Goal: Transaction & Acquisition: Purchase product/service

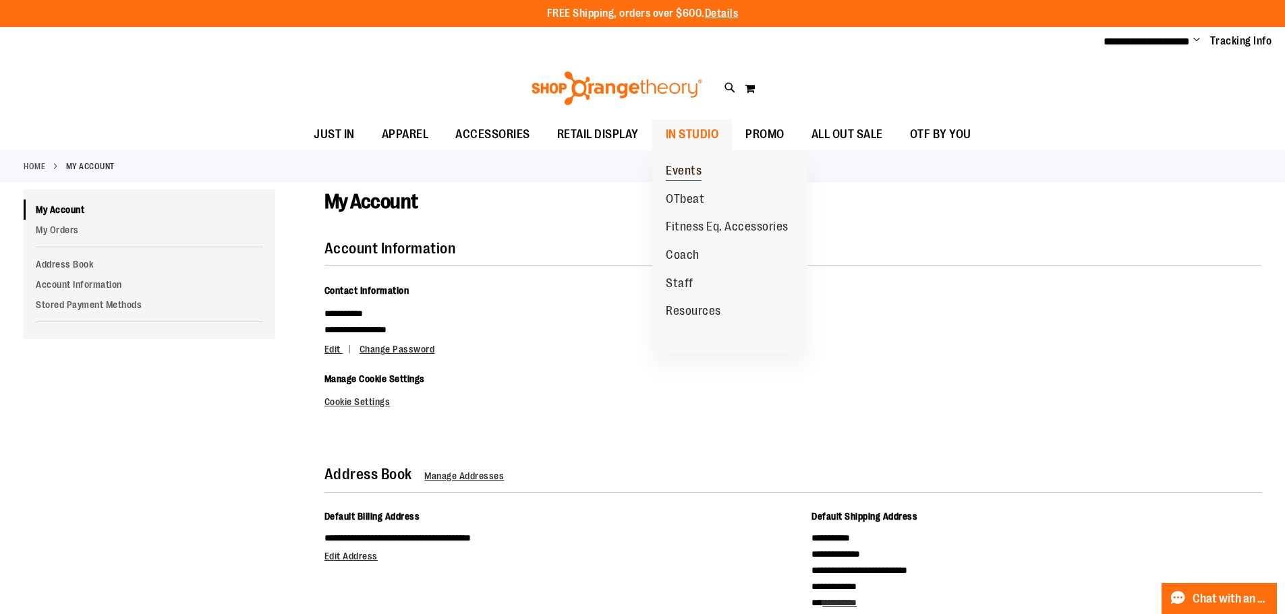
type input "**********"
click at [687, 169] on span "Events" at bounding box center [684, 172] width 36 height 17
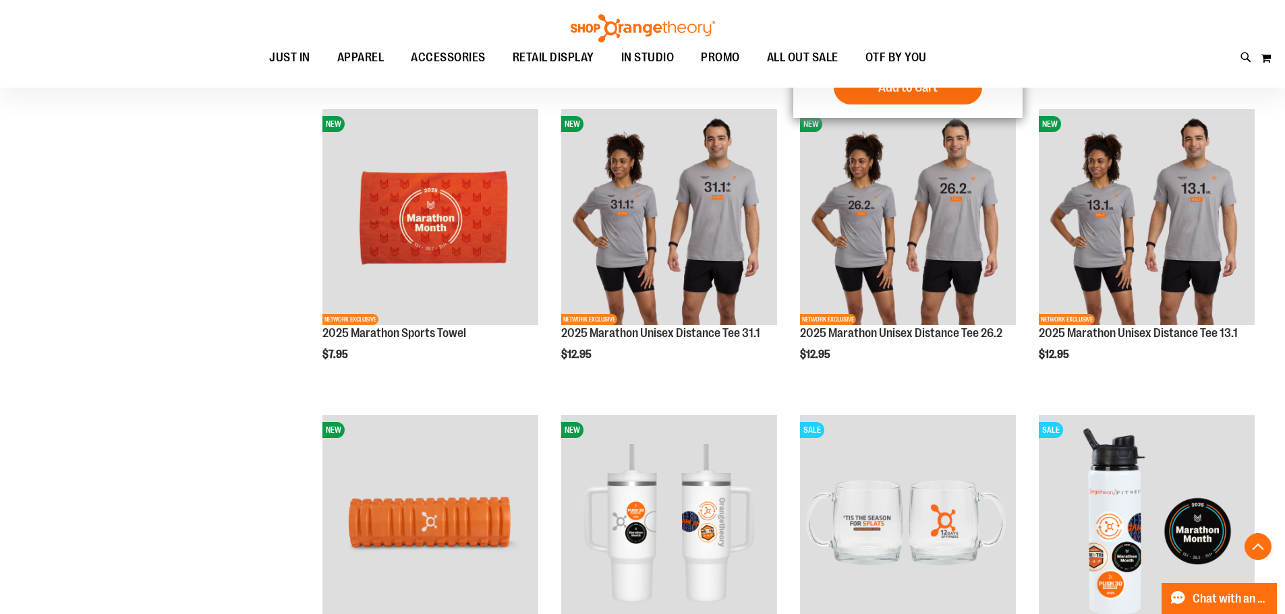
scroll to position [674, 0]
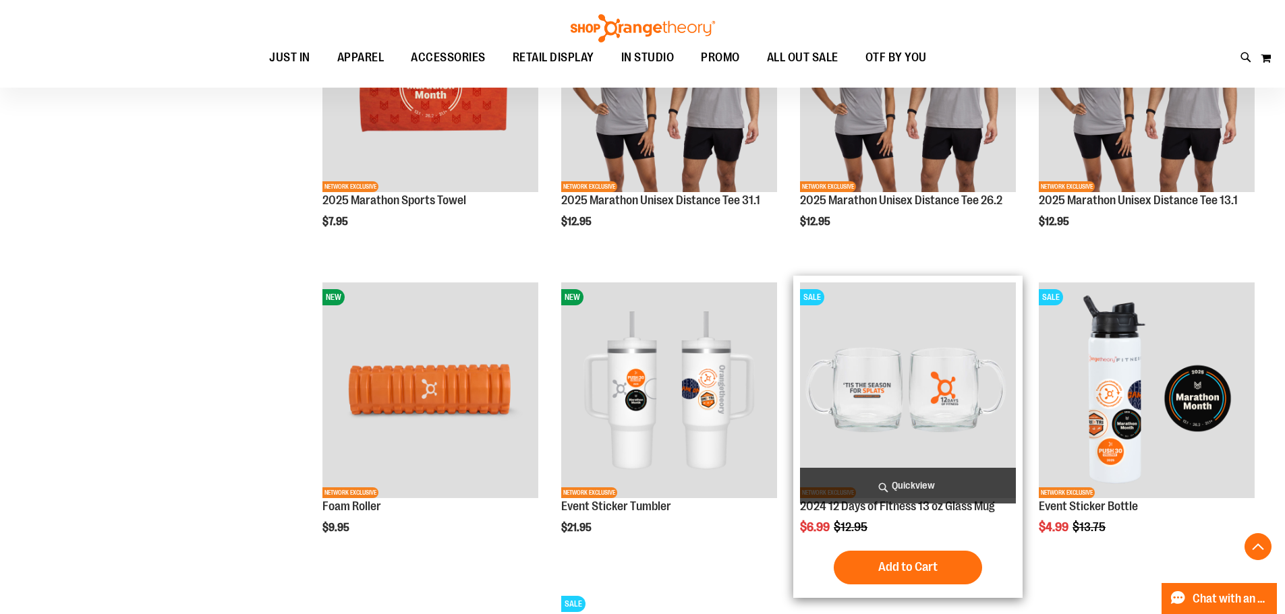
scroll to position [405, 0]
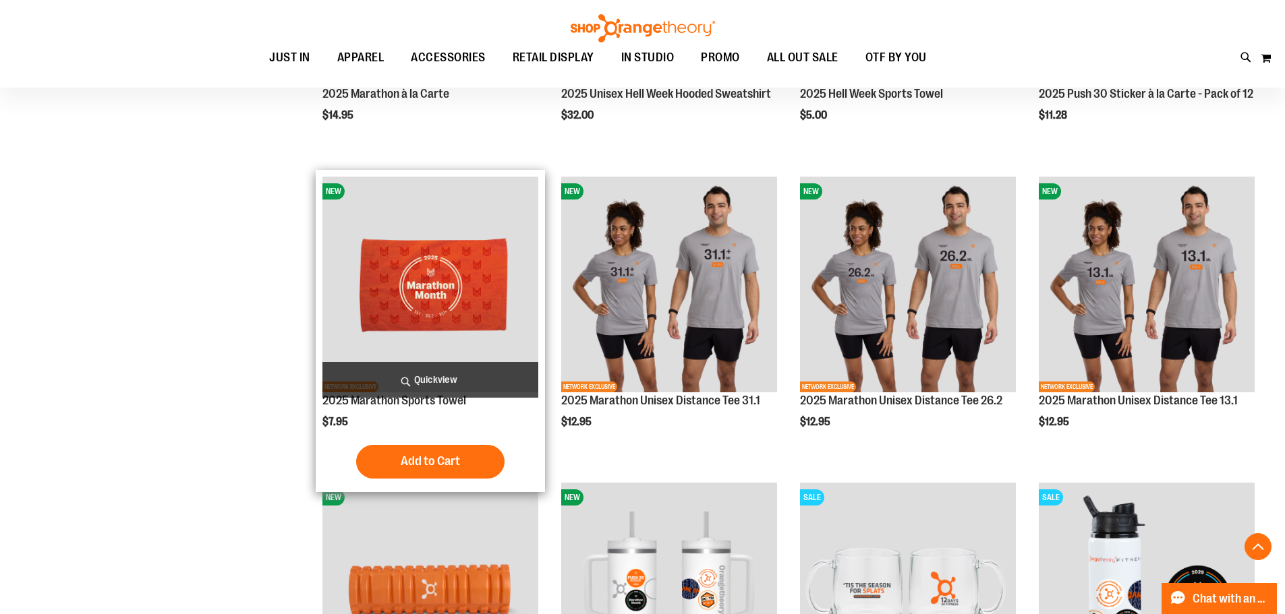
type input "**********"
click at [438, 308] on img "product" at bounding box center [430, 285] width 216 height 216
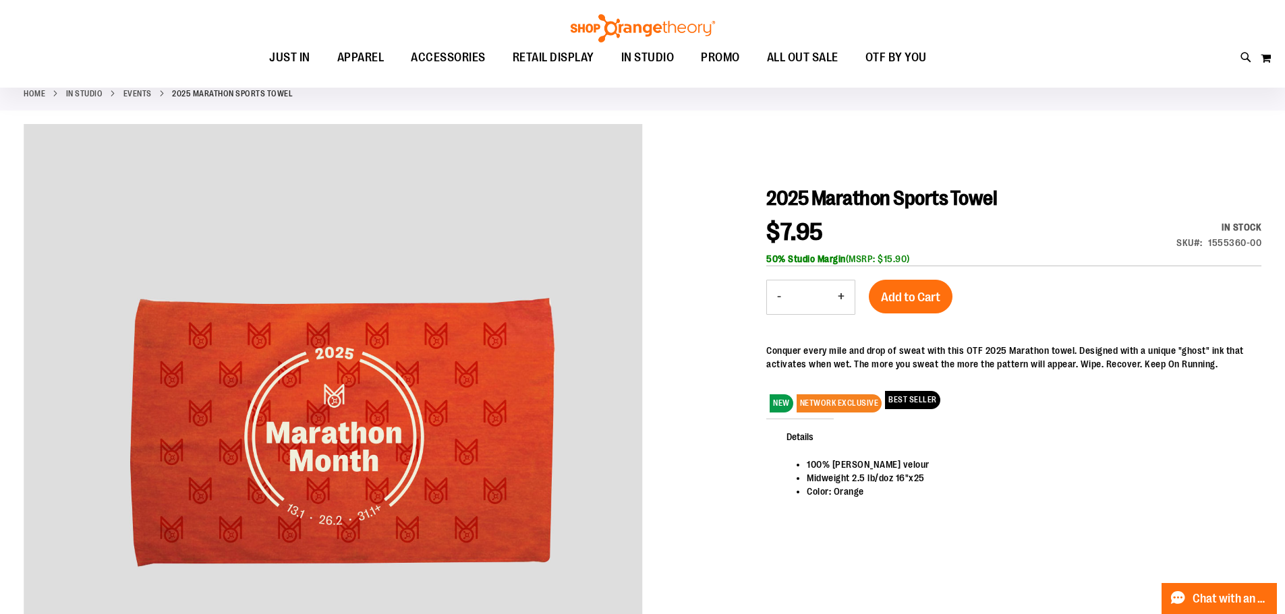
scroll to position [66, 0]
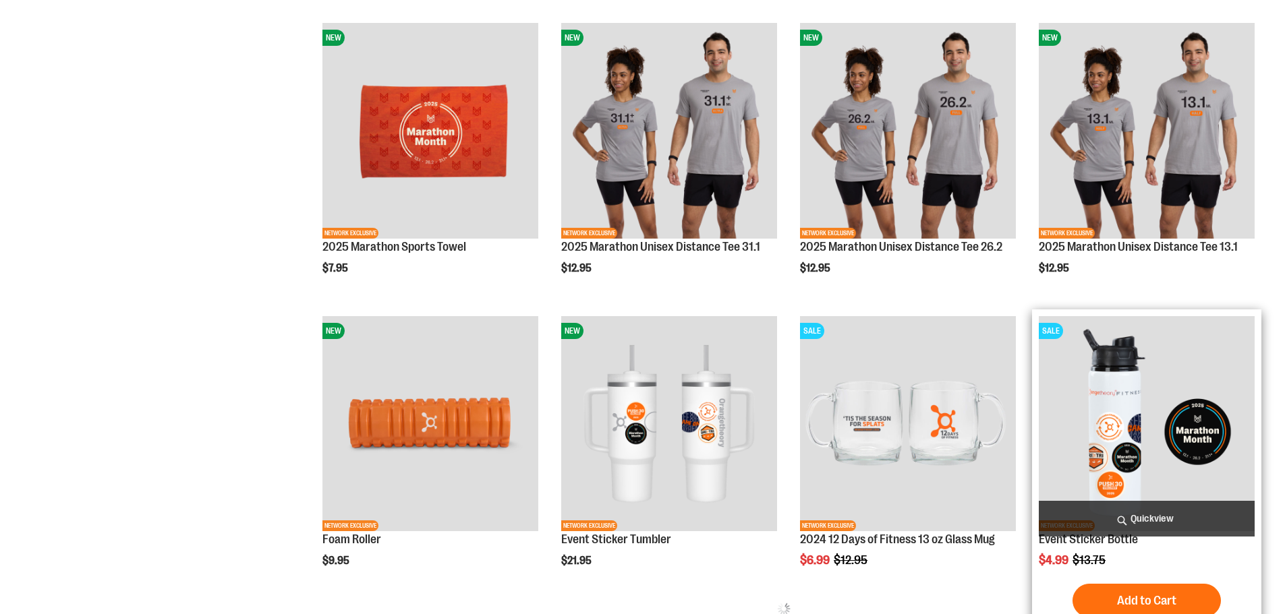
scroll to position [546, 0]
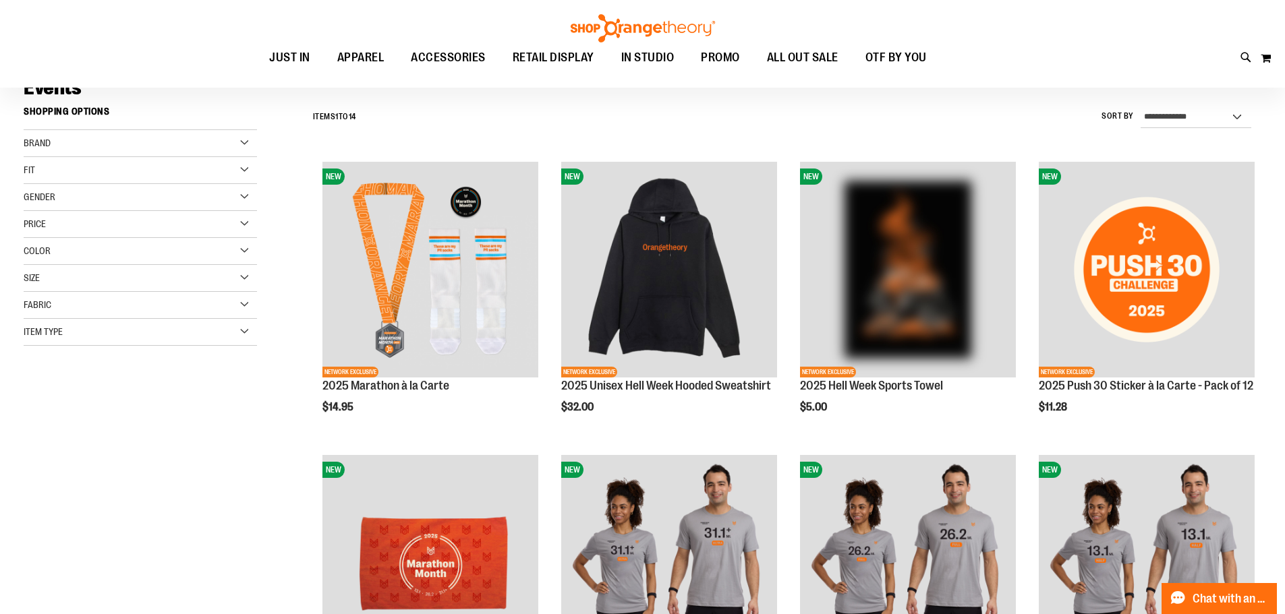
scroll to position [134, 0]
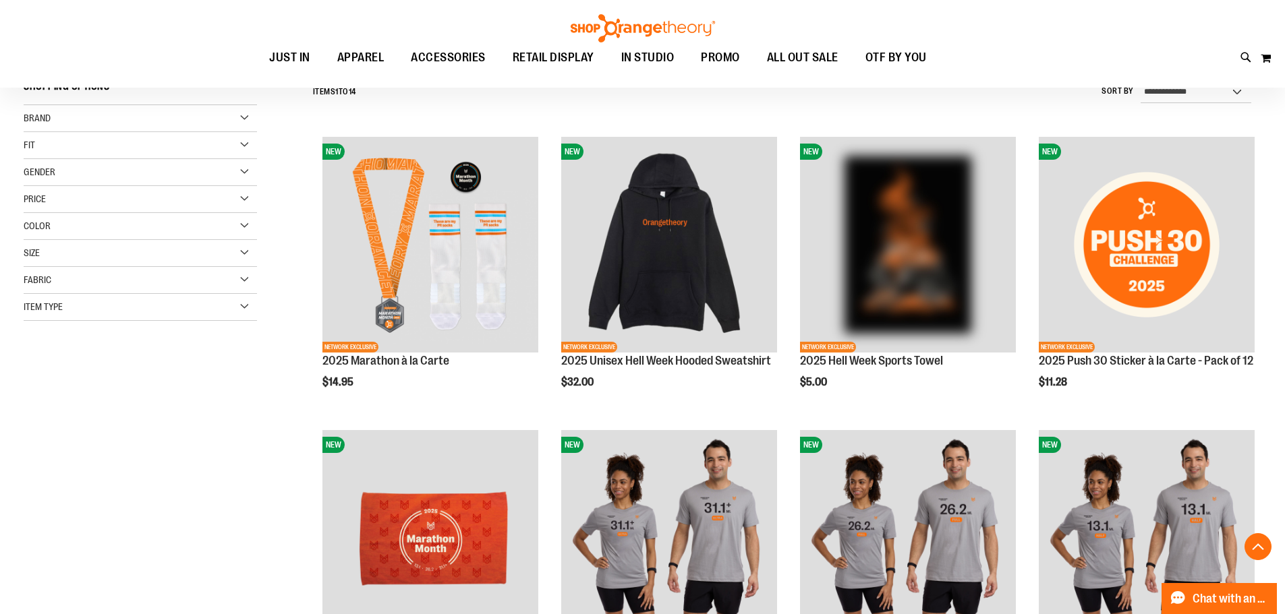
scroll to position [134, 0]
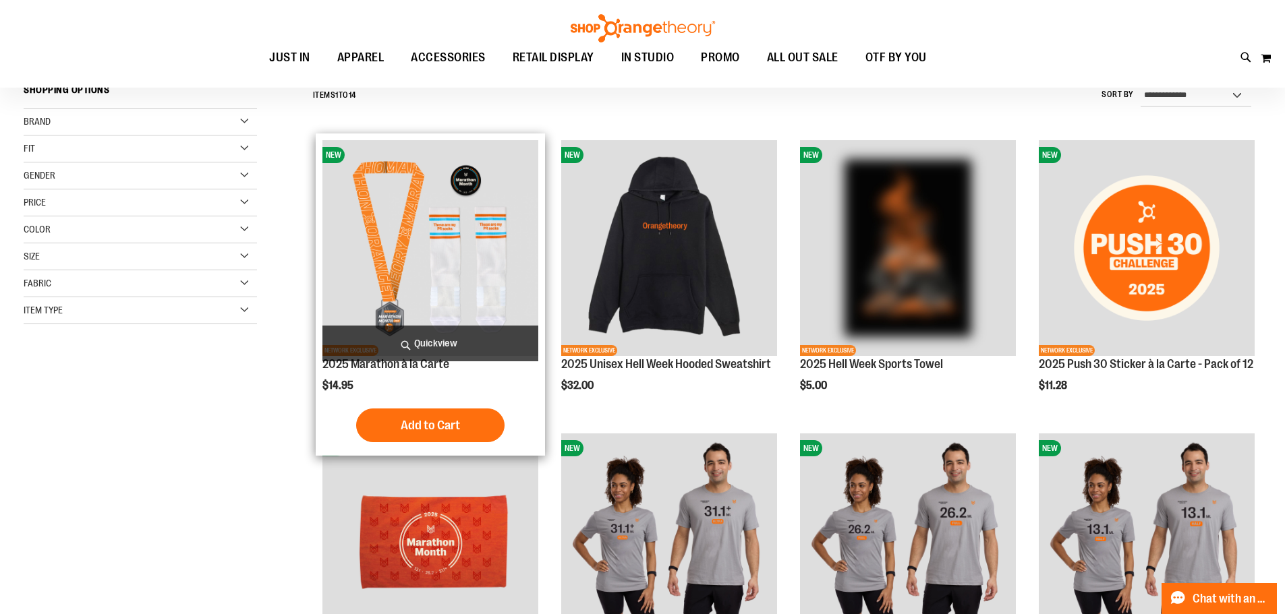
type input "**********"
click at [498, 285] on img "product" at bounding box center [430, 248] width 216 height 216
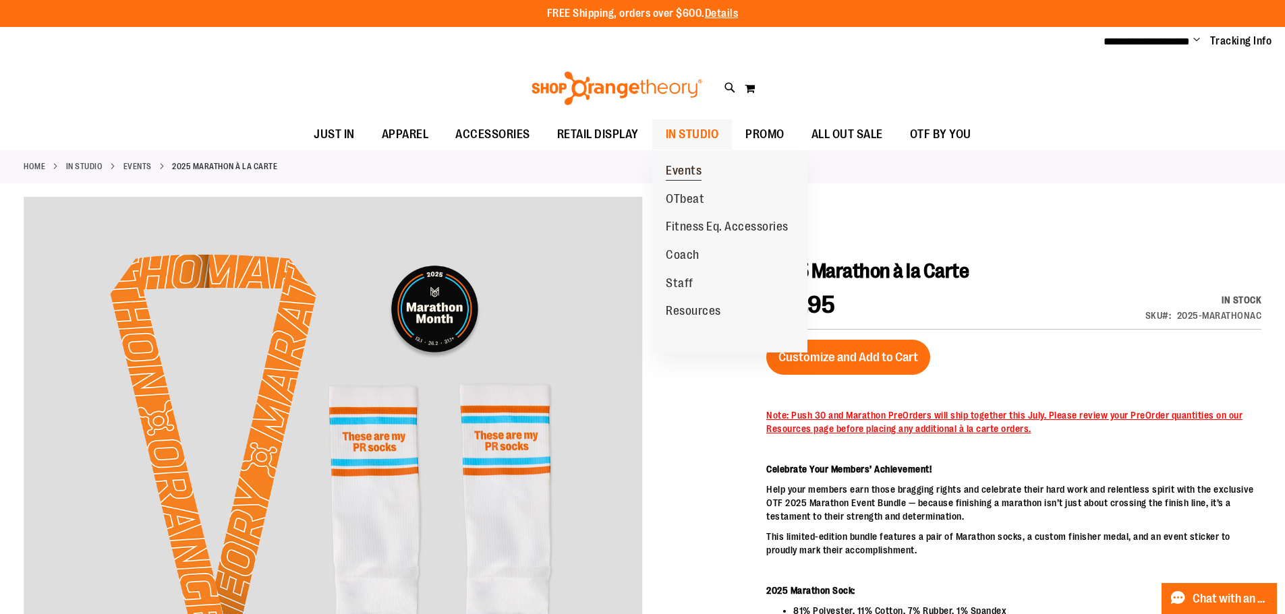
type input "**********"
click at [708, 171] on link "Events" at bounding box center [683, 171] width 63 height 28
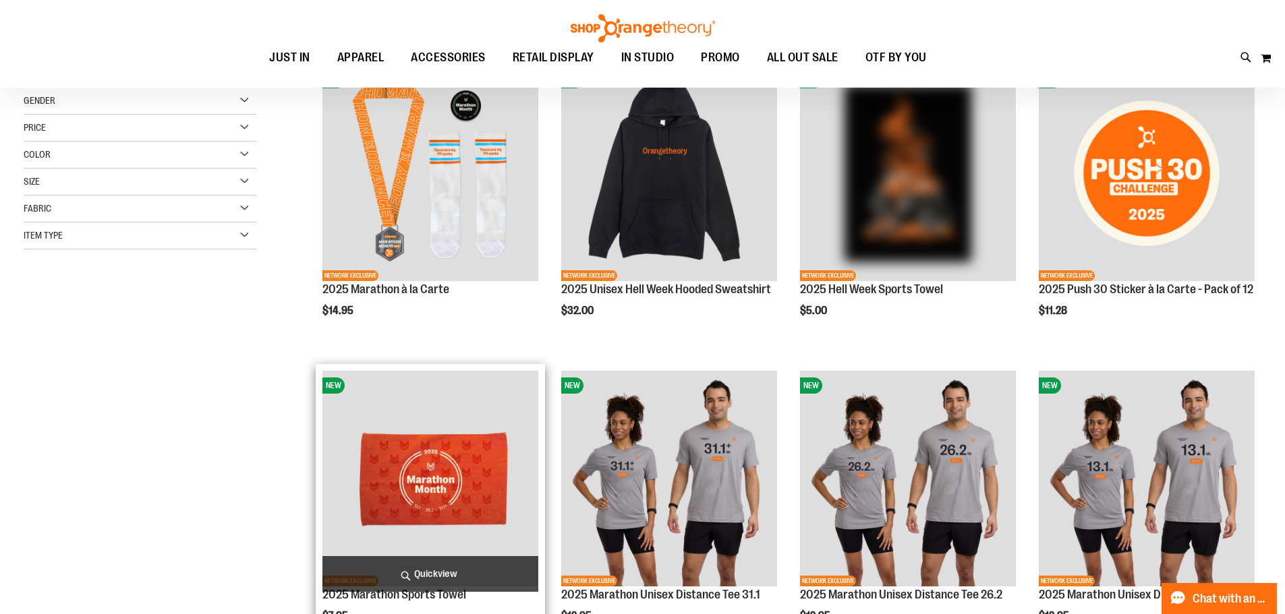
scroll to position [67, 0]
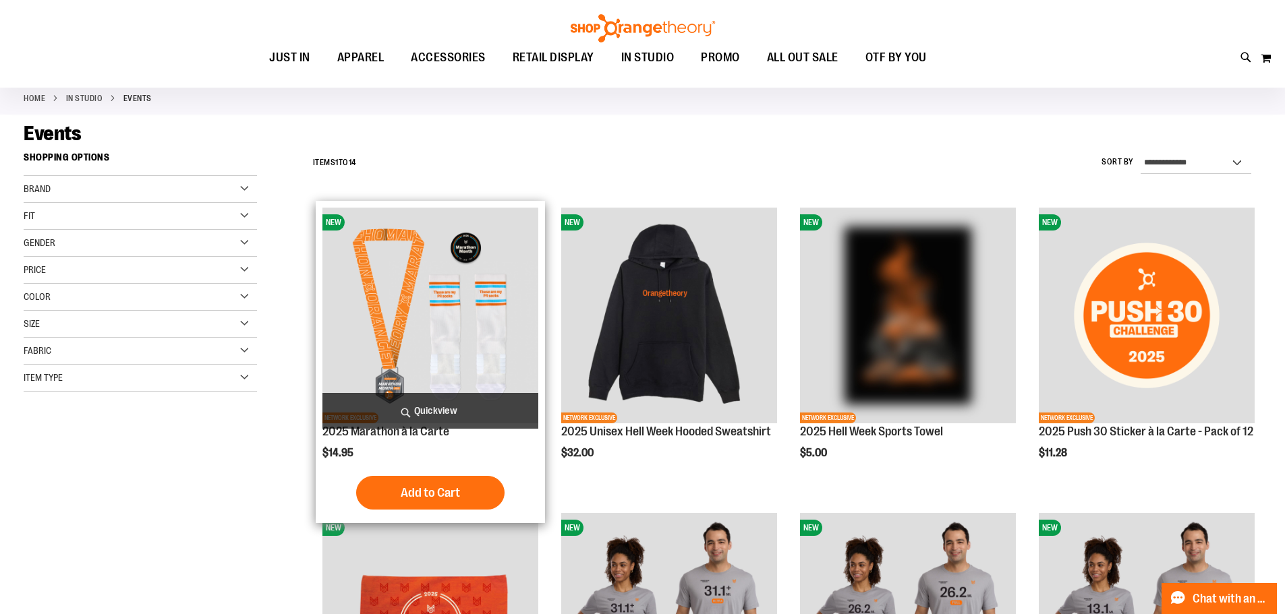
type input "**********"
click at [452, 318] on img "product" at bounding box center [430, 316] width 216 height 216
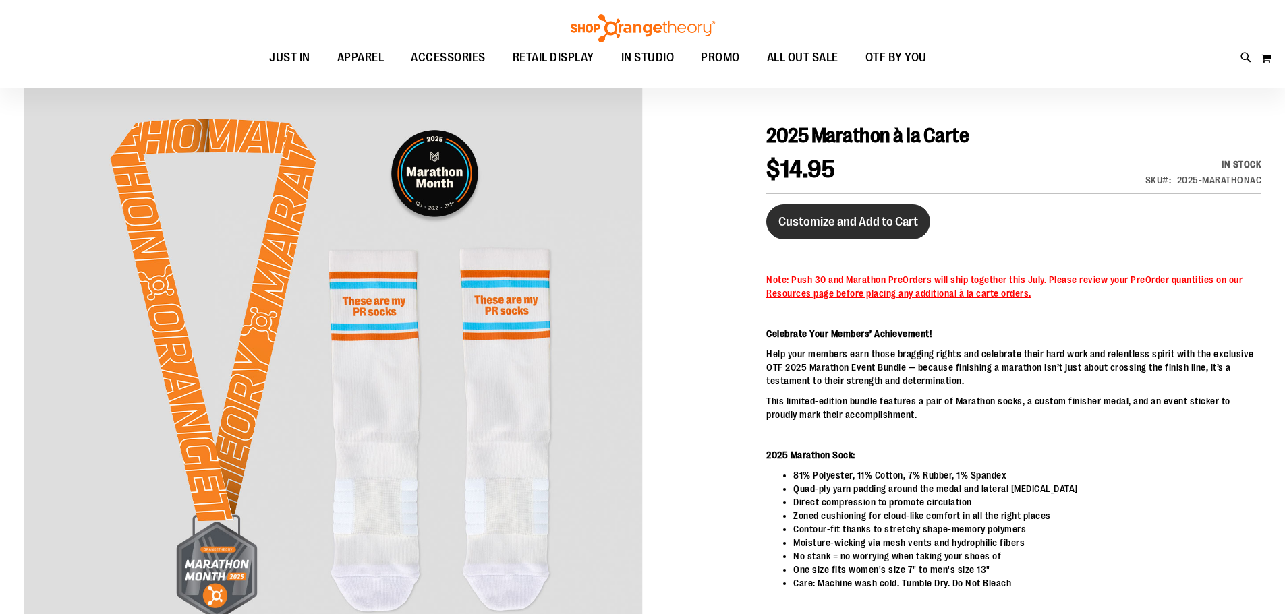
type input "**********"
click at [884, 222] on span "Customize and Add to Cart" at bounding box center [848, 221] width 140 height 15
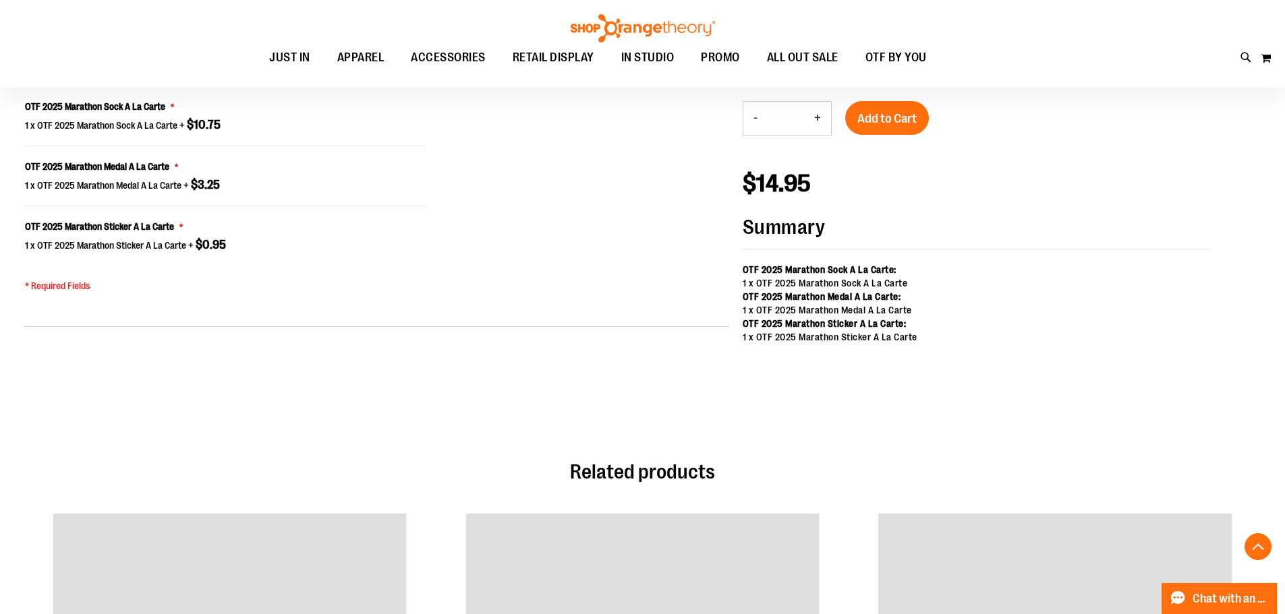
scroll to position [935, 0]
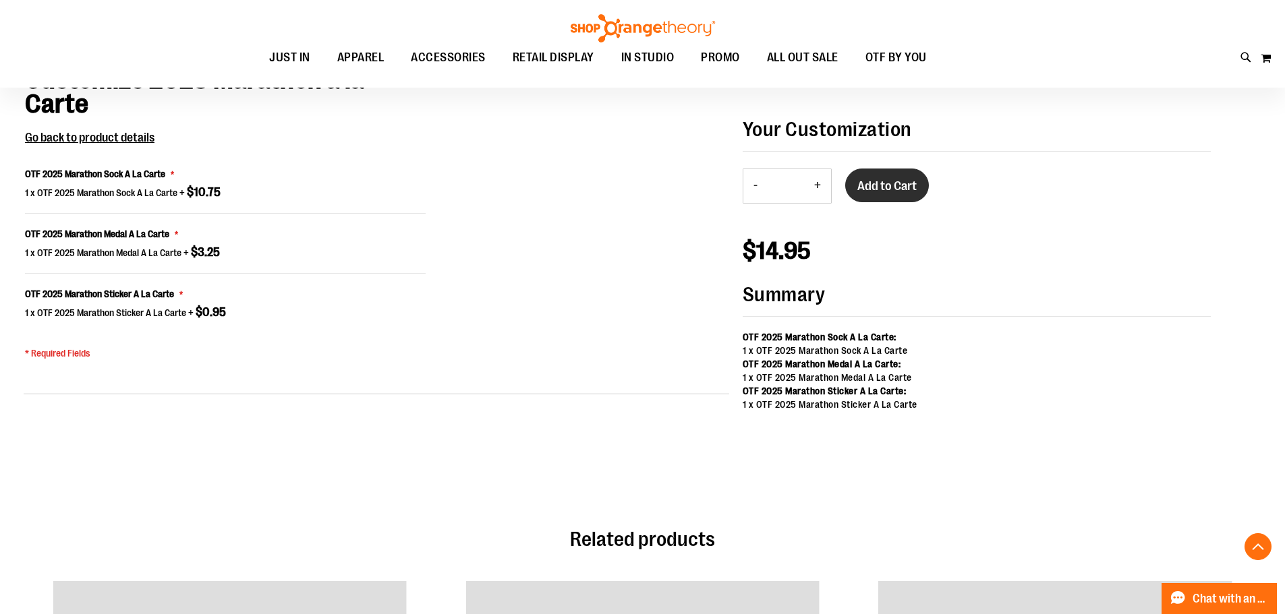
click at [888, 190] on span "Add to Cart" at bounding box center [886, 186] width 59 height 15
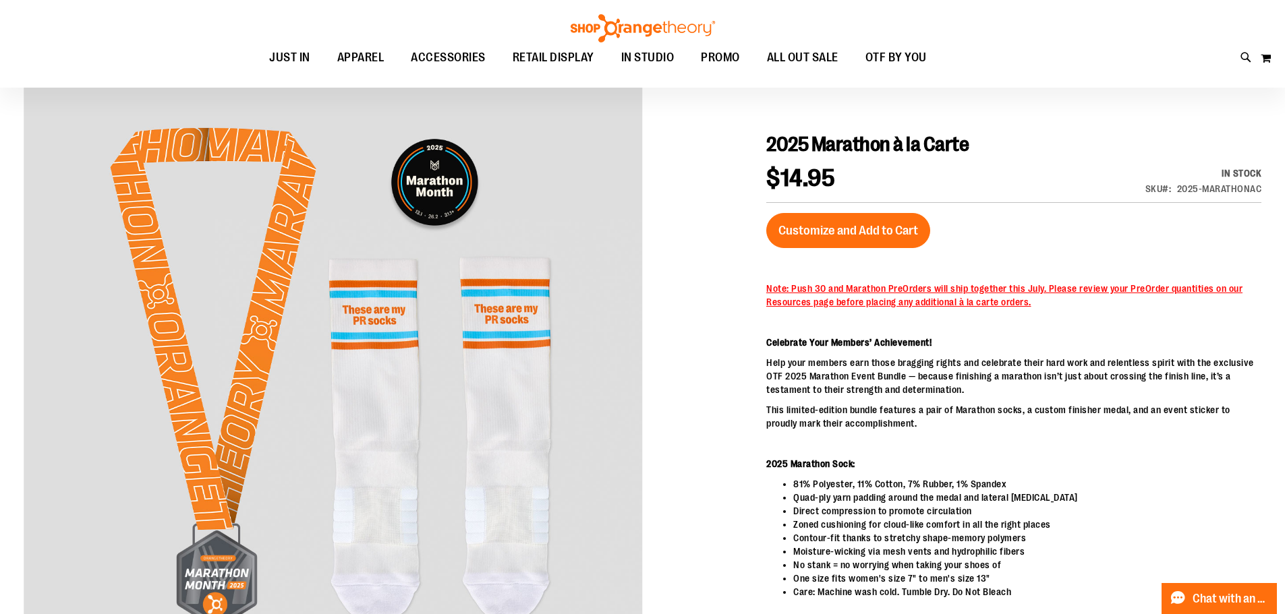
scroll to position [0, 0]
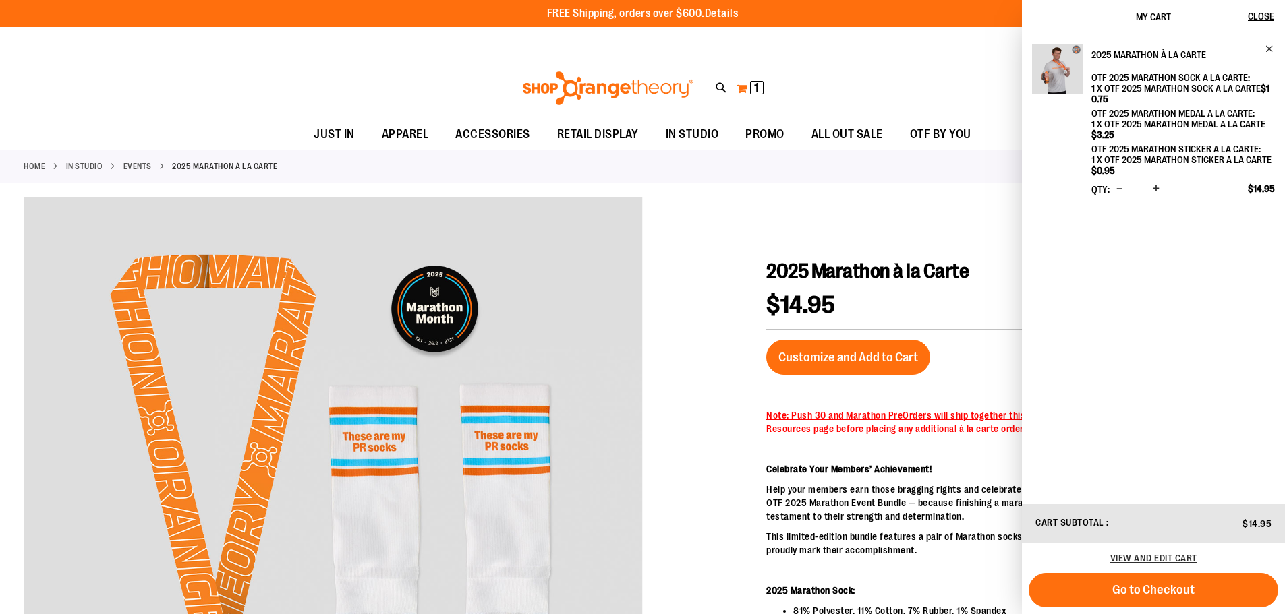
click at [749, 92] on button "My Cart 1 1 items" at bounding box center [750, 89] width 28 height 22
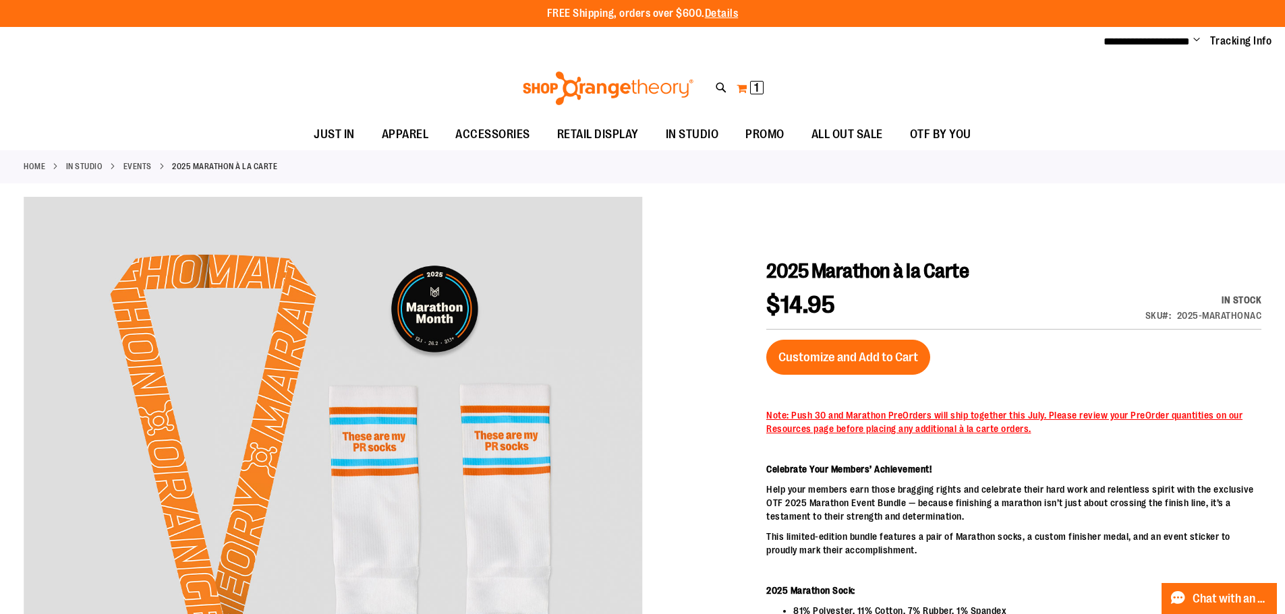
click at [740, 92] on button "My Cart 1 1 items" at bounding box center [750, 89] width 28 height 22
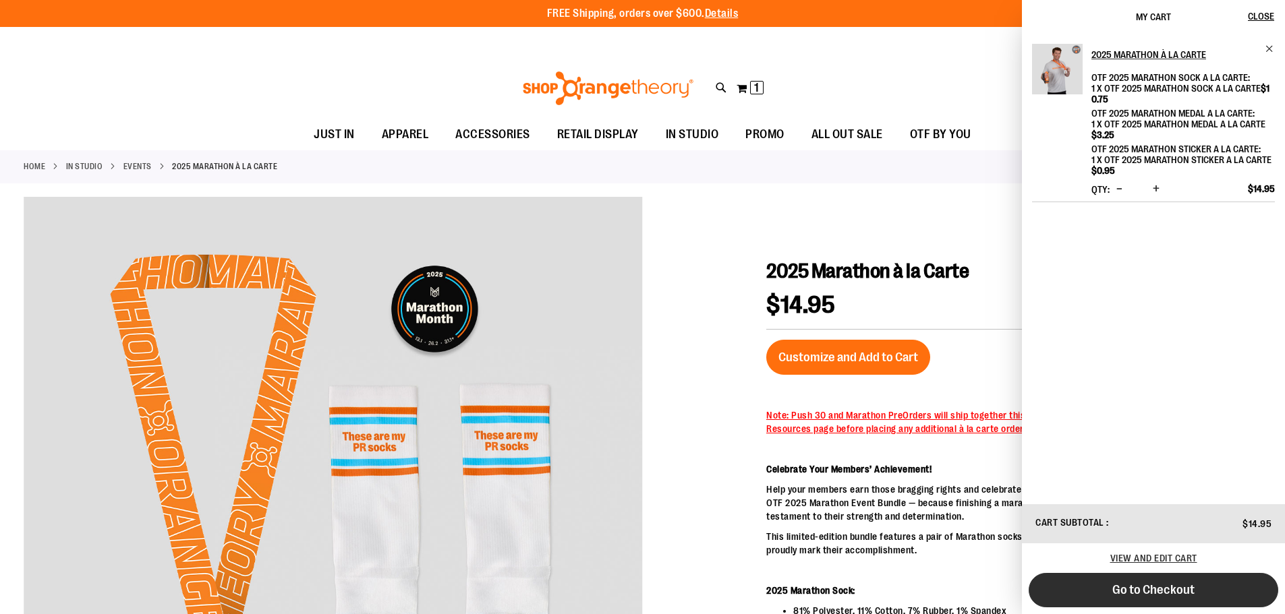
click at [1143, 600] on button "Go to Checkout" at bounding box center [1154, 590] width 250 height 34
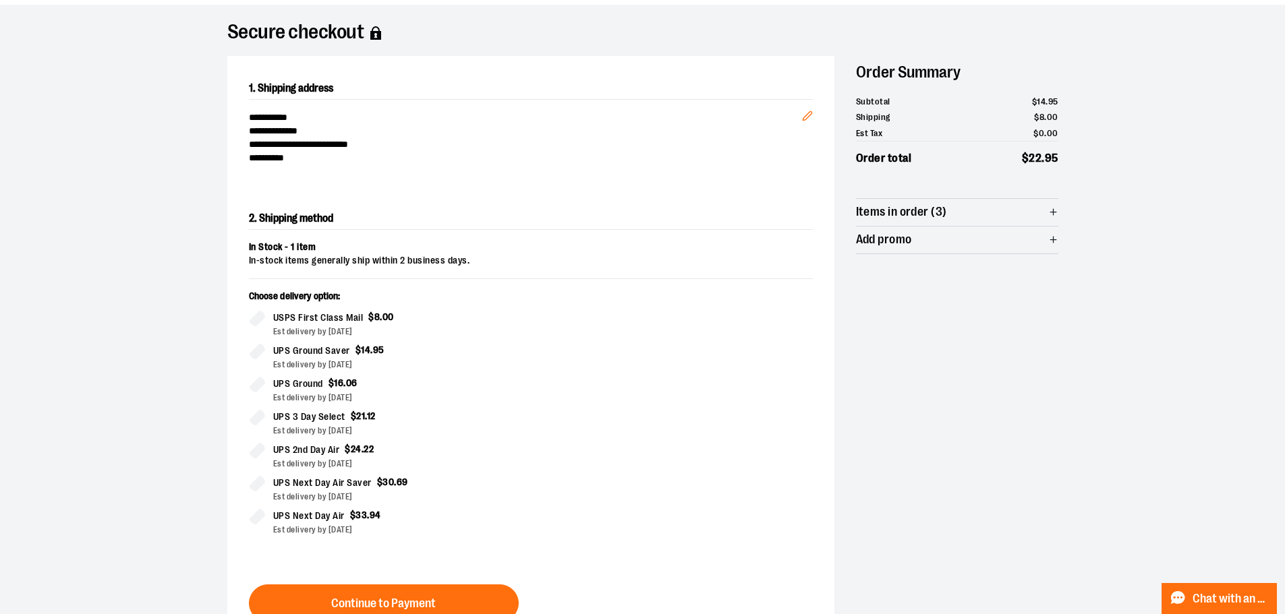
scroll to position [217, 0]
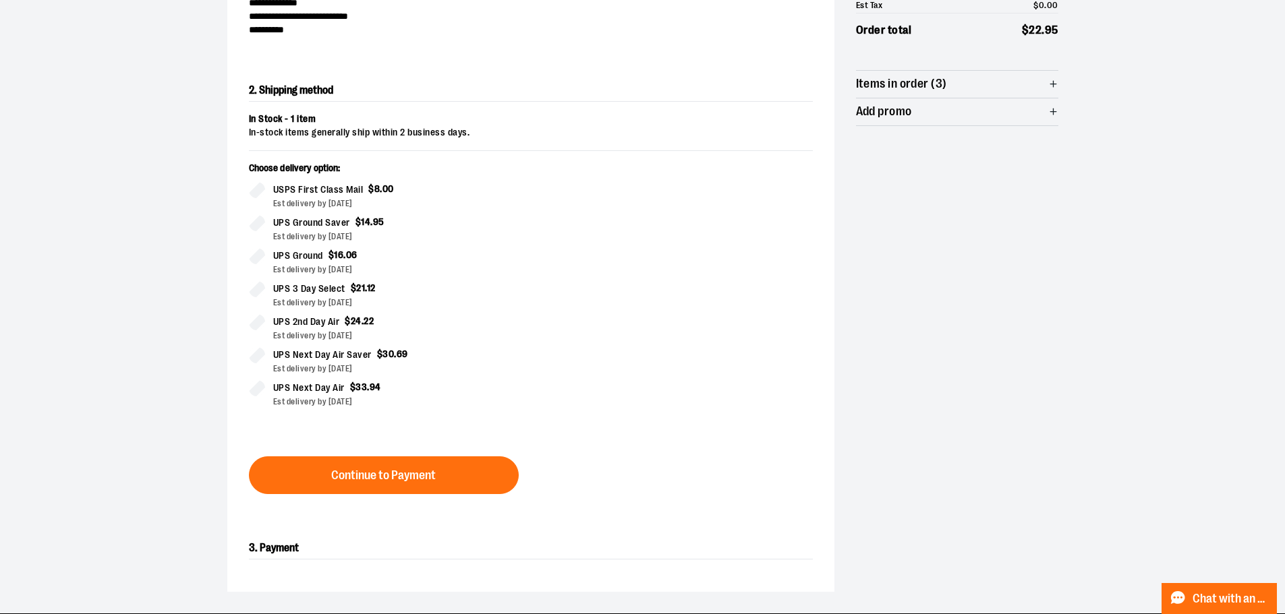
drag, startPoint x: 401, startPoint y: 397, endPoint x: 264, endPoint y: 184, distance: 252.8
click at [264, 184] on div "USPS First Class Mail $ 8 . 00 Est delivery by August 22, 2025 UPS Ground Saver…" at bounding box center [384, 295] width 271 height 226
click at [523, 304] on div "Choose delivery option: USPS First Class Mail $ 8 . 00 Est delivery by August 2…" at bounding box center [531, 293] width 564 height 262
click at [526, 304] on div "Choose delivery option: USPS First Class Mail $ 8 . 00 Est delivery by August 2…" at bounding box center [531, 293] width 564 height 262
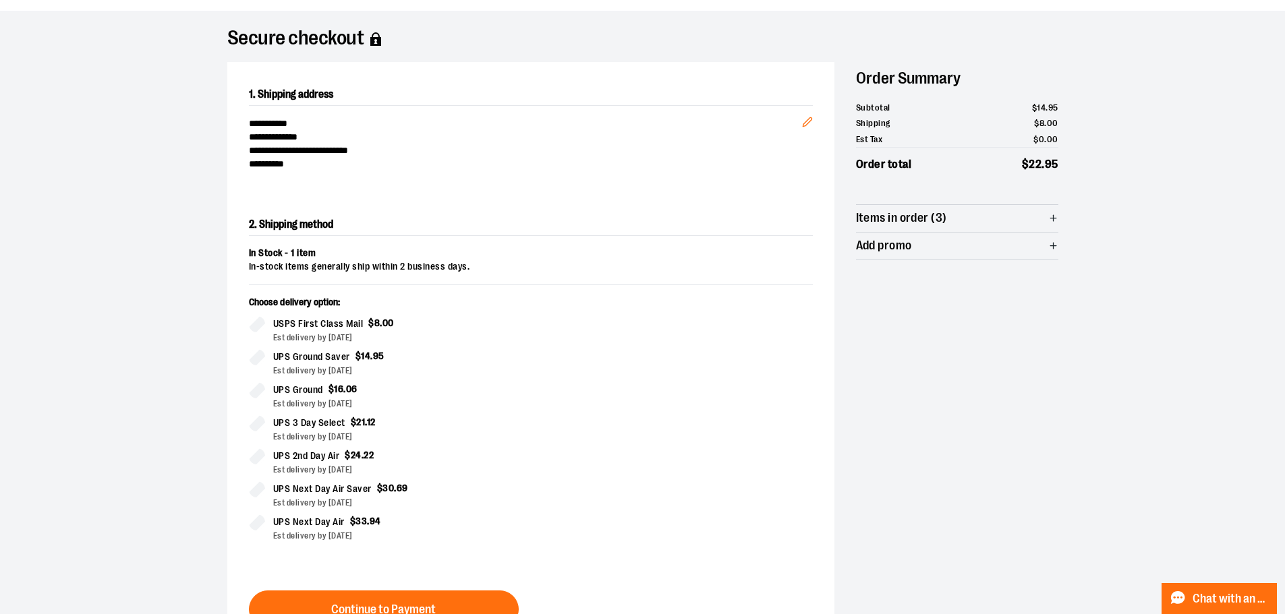
scroll to position [0, 0]
